Goal: Submit feedback/report problem

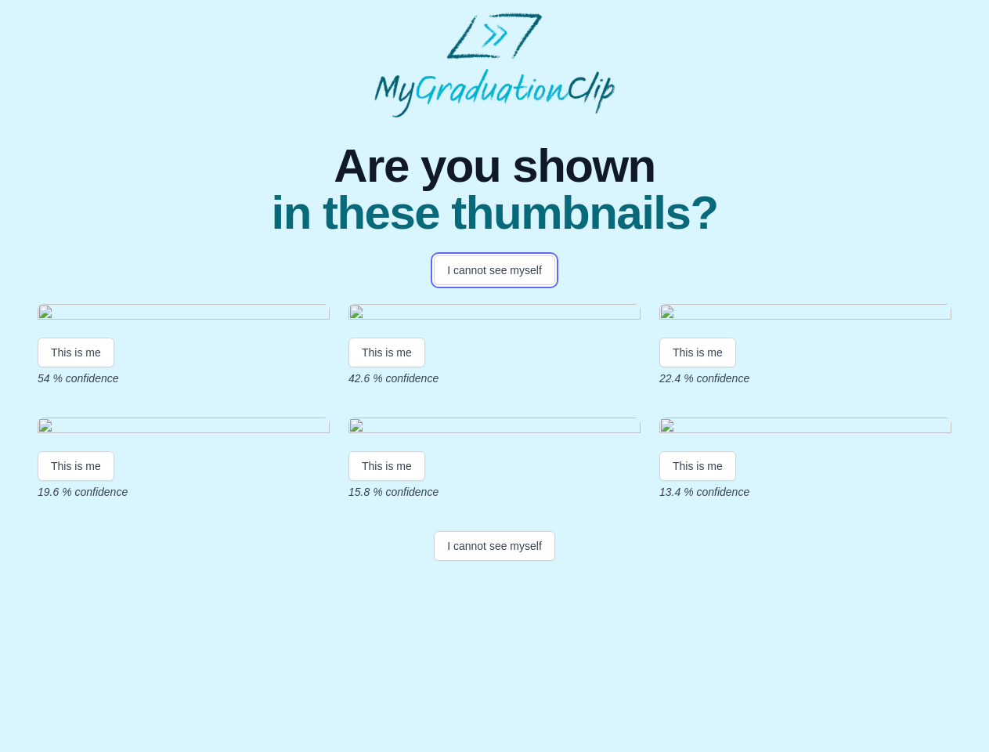
click at [494, 270] on button "I cannot see myself" at bounding box center [494, 270] width 121 height 30
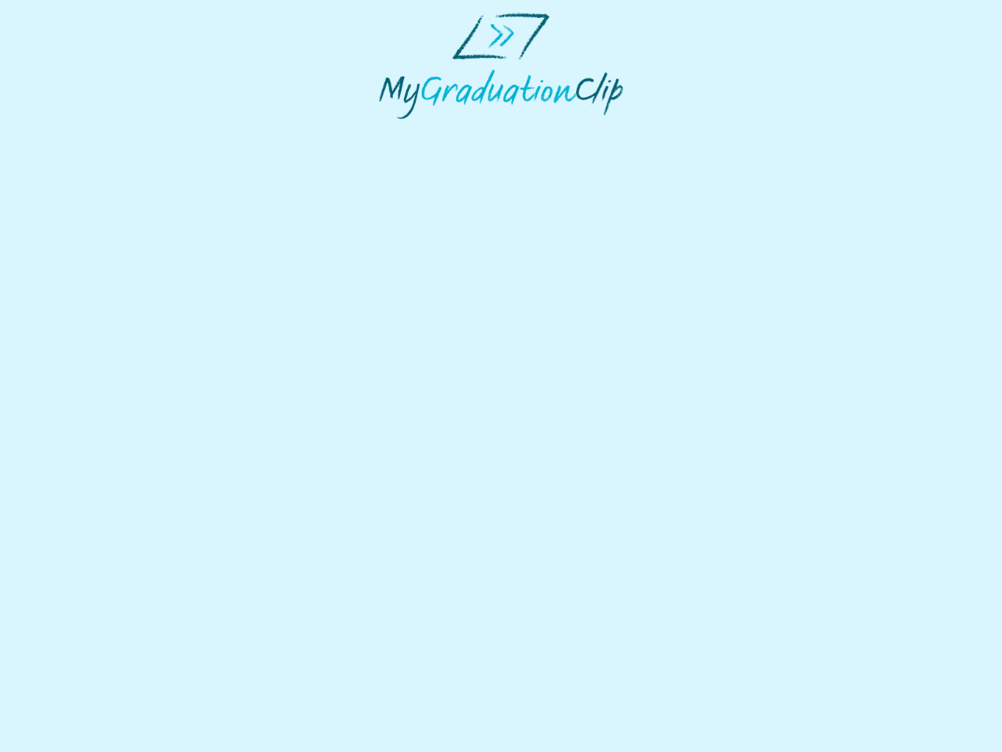
click at [76, 132] on html at bounding box center [501, 66] width 1002 height 132
click at [389, 132] on html at bounding box center [501, 66] width 1002 height 132
click at [702, 132] on html at bounding box center [501, 66] width 1002 height 132
click at [76, 132] on html at bounding box center [501, 66] width 1002 height 132
click at [389, 132] on html at bounding box center [501, 66] width 1002 height 132
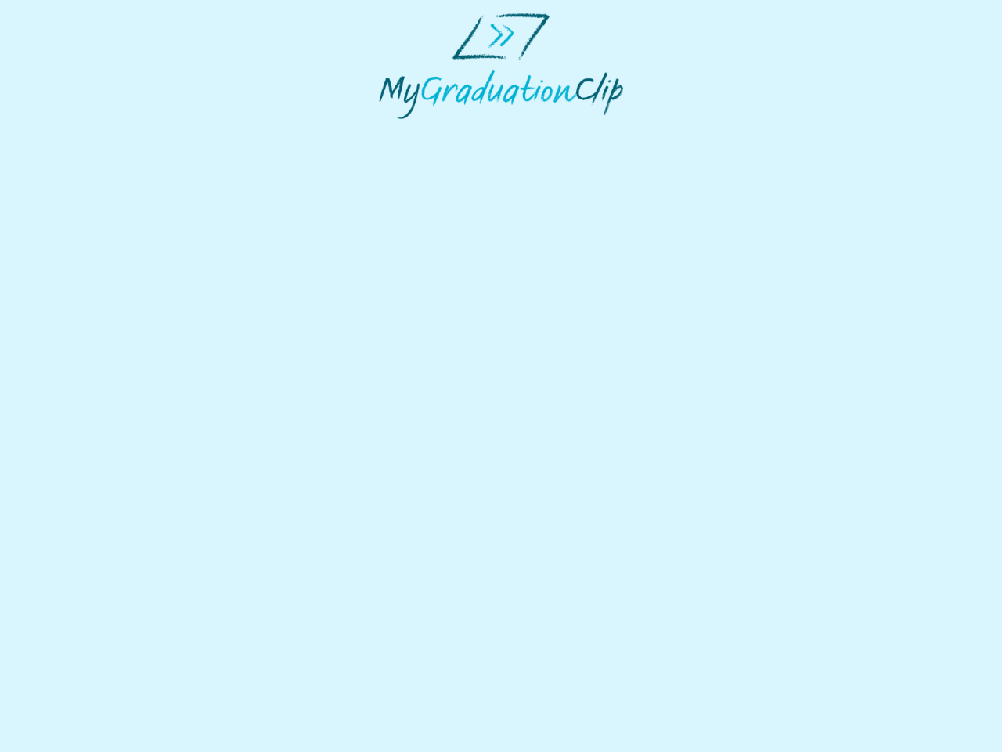
click at [702, 132] on html at bounding box center [501, 66] width 1002 height 132
